Goal: Find specific page/section: Find specific page/section

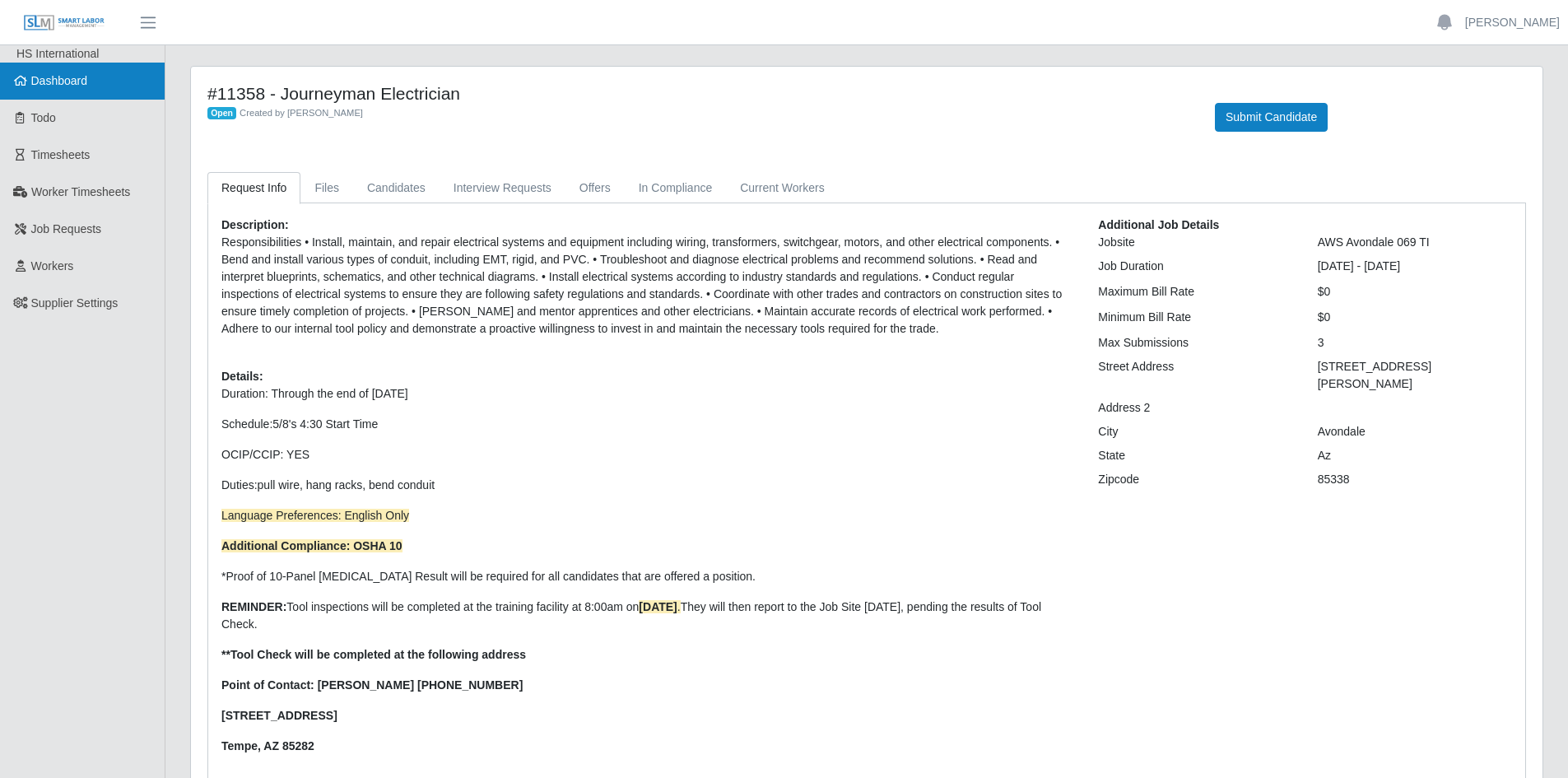
click at [87, 77] on span "Dashboard" at bounding box center [59, 81] width 57 height 13
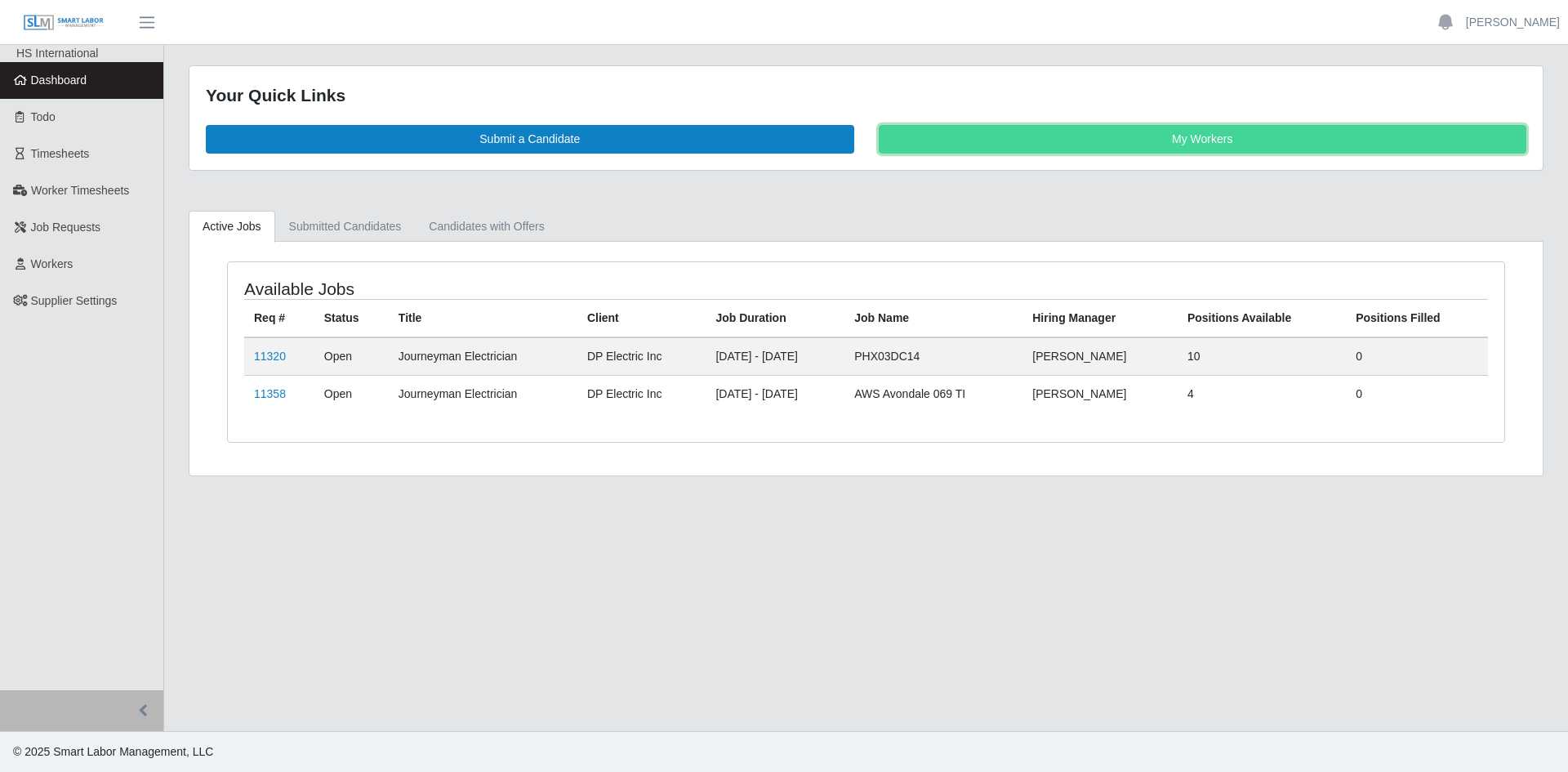
click at [1213, 137] on link "My Workers" at bounding box center [1202, 139] width 649 height 29
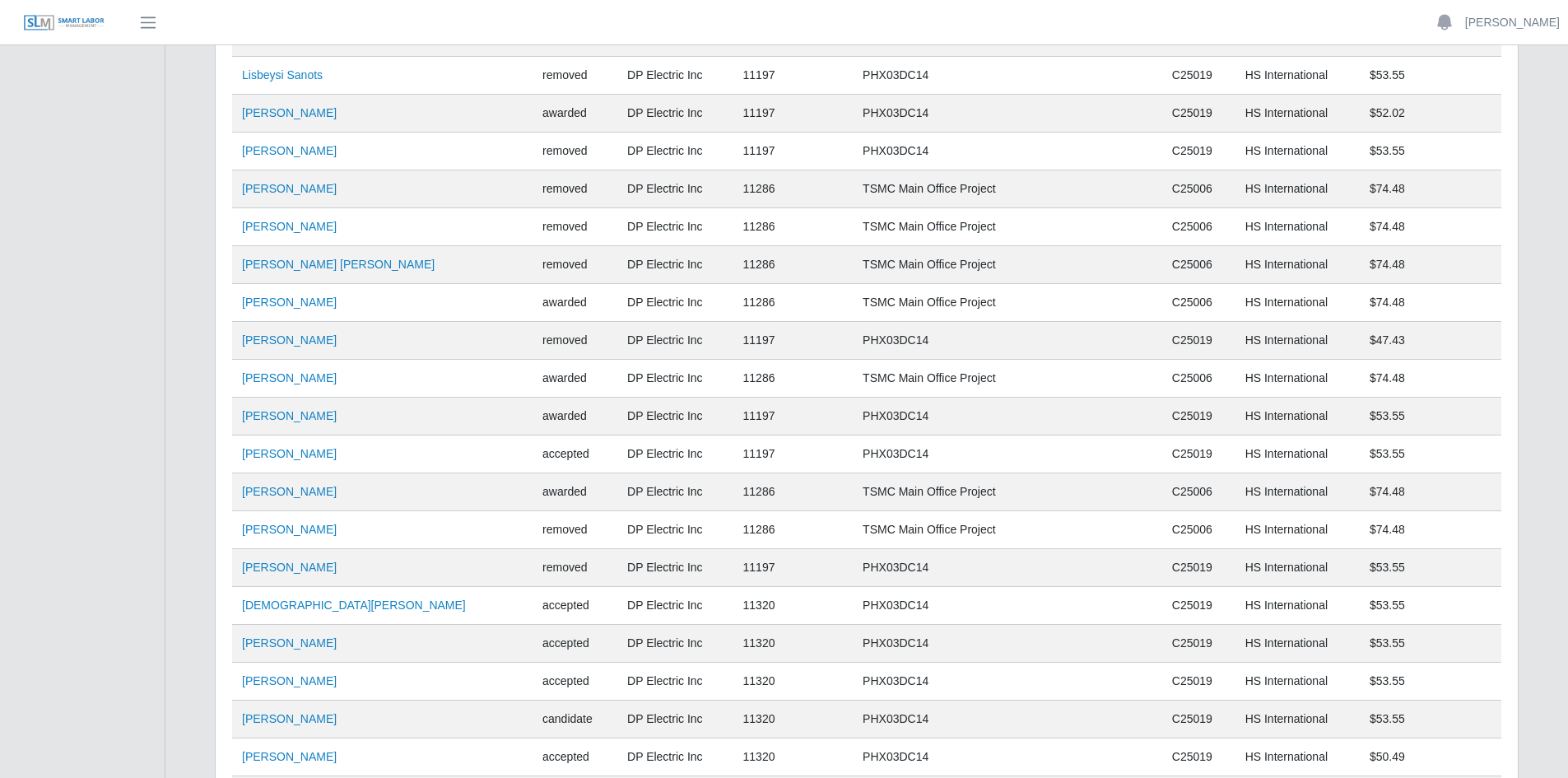
scroll to position [11286, 0]
